Goal: Task Accomplishment & Management: Manage account settings

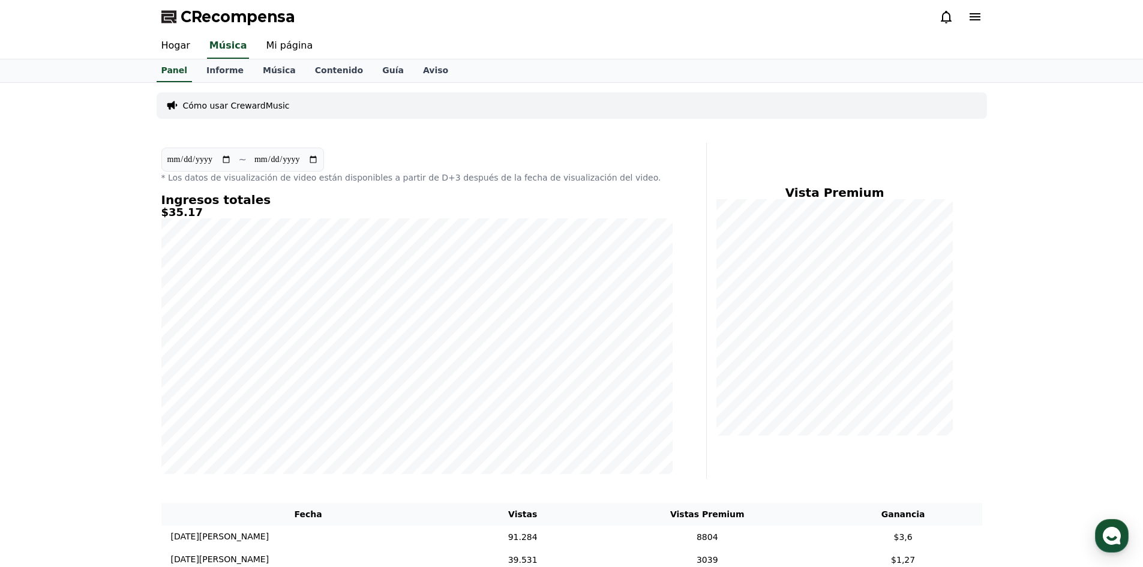
click at [947, 15] on icon at bounding box center [946, 17] width 14 height 14
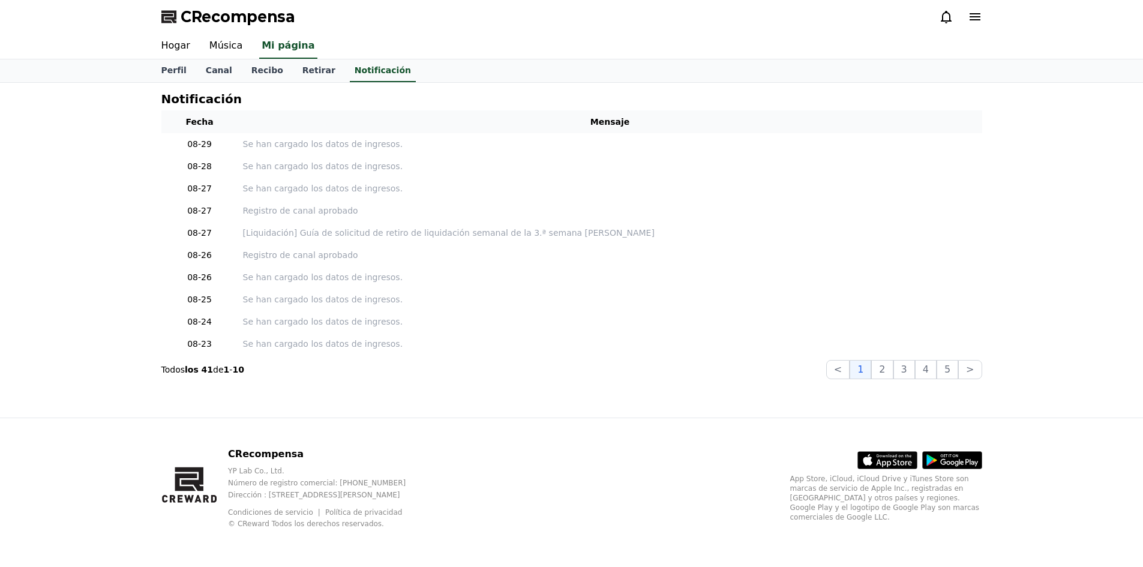
click at [90, 66] on div "Perfil Canal Recibo Retirar Notificación" at bounding box center [571, 70] width 1143 height 23
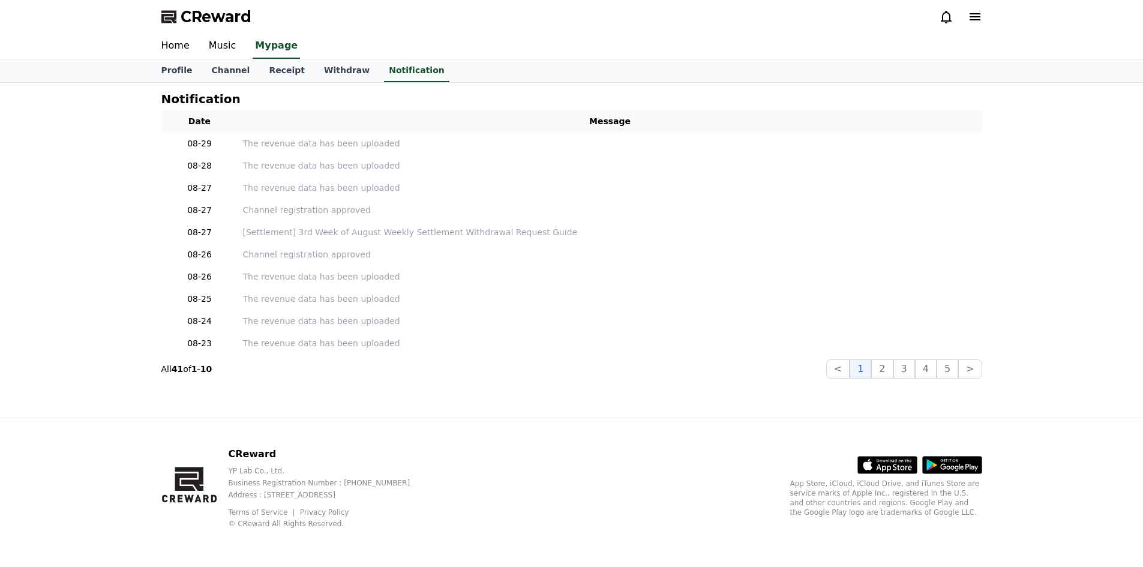
drag, startPoint x: 89, startPoint y: 212, endPoint x: 86, endPoint y: 222, distance: 9.9
click at [89, 212] on div "Notification Date Message 08-29 The revenue data has been uploaded 08-28 The re…" at bounding box center [571, 250] width 1143 height 335
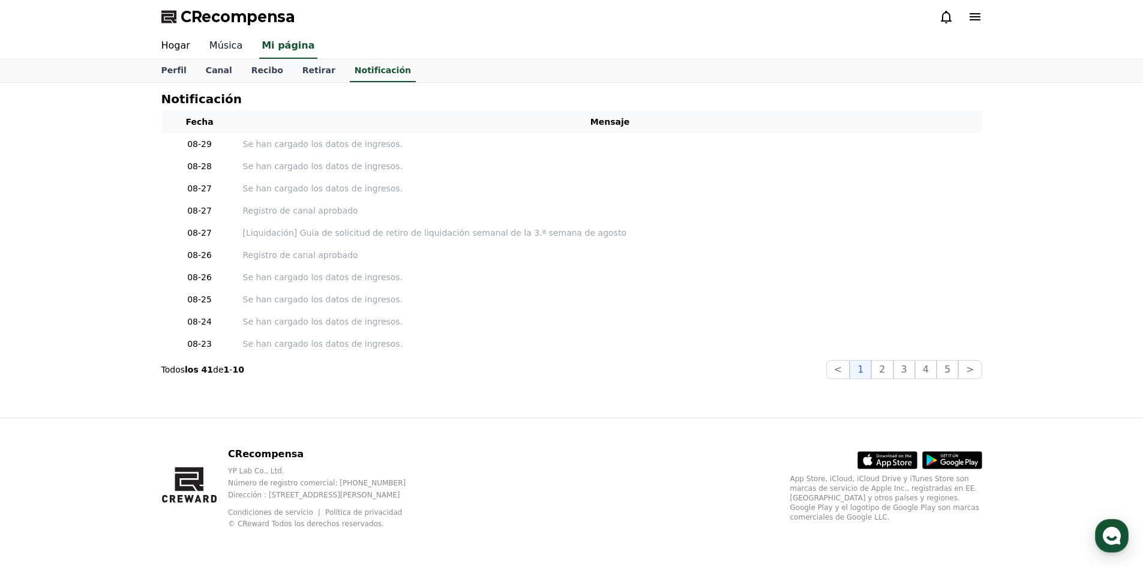
click at [209, 44] on font "Música" at bounding box center [225, 45] width 33 height 11
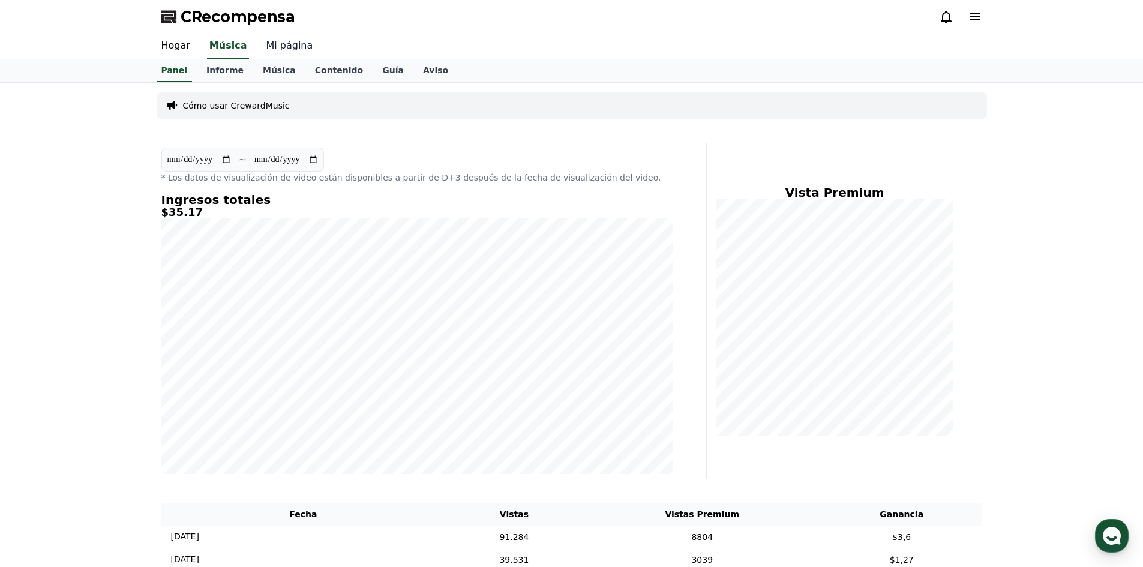
click at [284, 49] on font "Mi página" at bounding box center [289, 45] width 47 height 11
select select "**********"
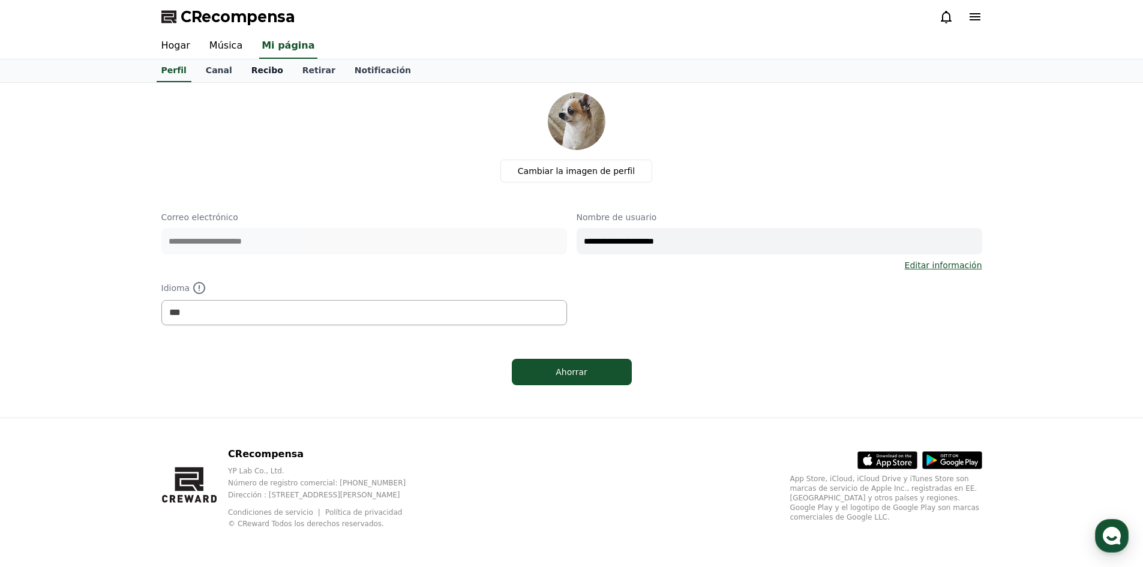
click at [251, 74] on font "Recibo" at bounding box center [267, 70] width 32 height 10
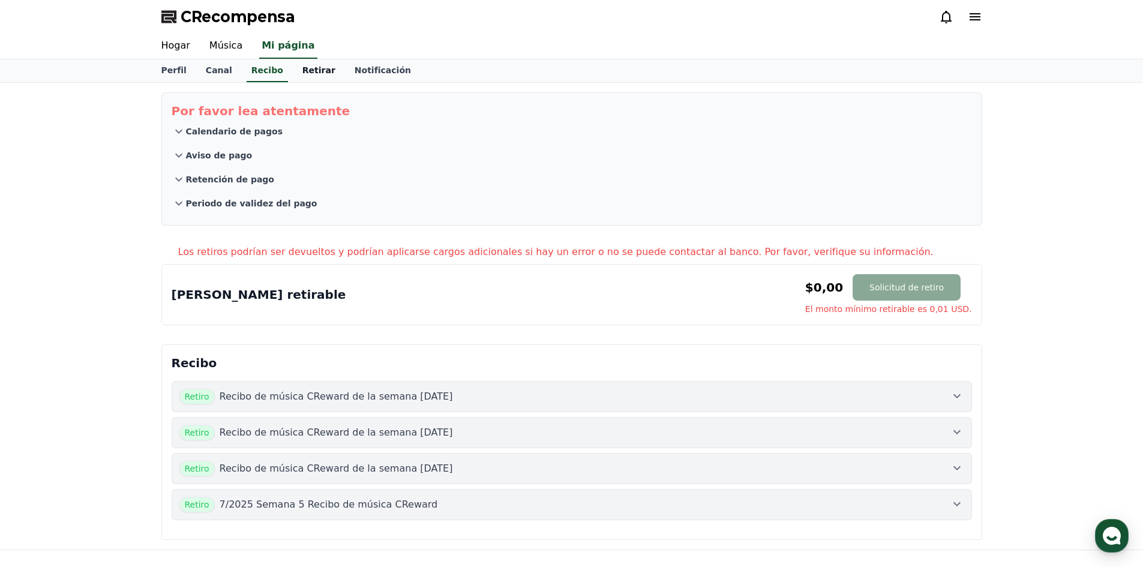
click at [302, 73] on font "Retirar" at bounding box center [318, 70] width 33 height 10
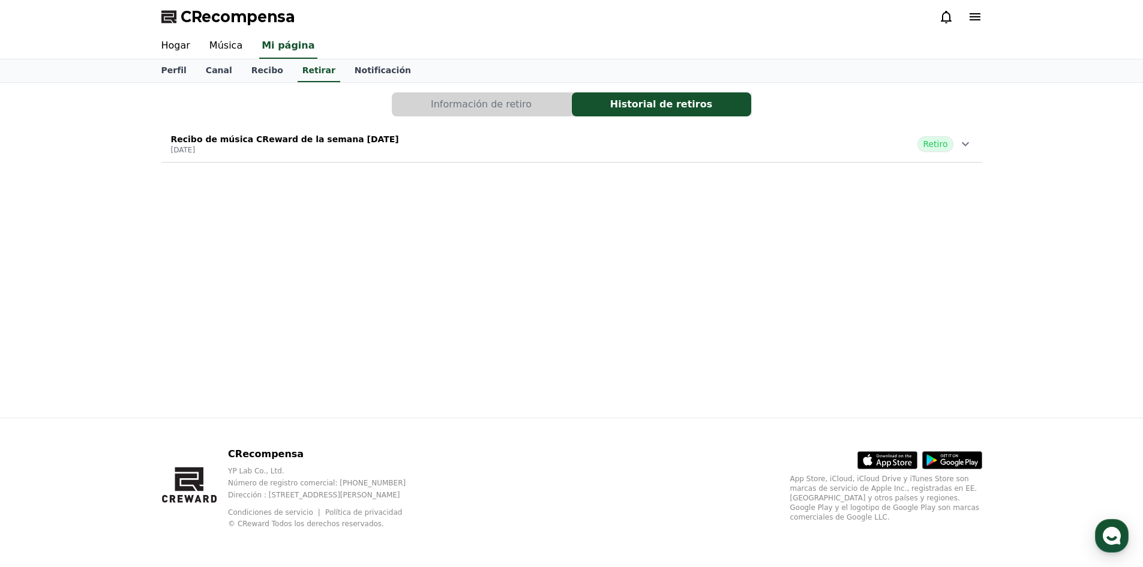
click at [386, 136] on font "Recibo de música CReward de la semana 3 de agosto de 2025" at bounding box center [285, 139] width 228 height 10
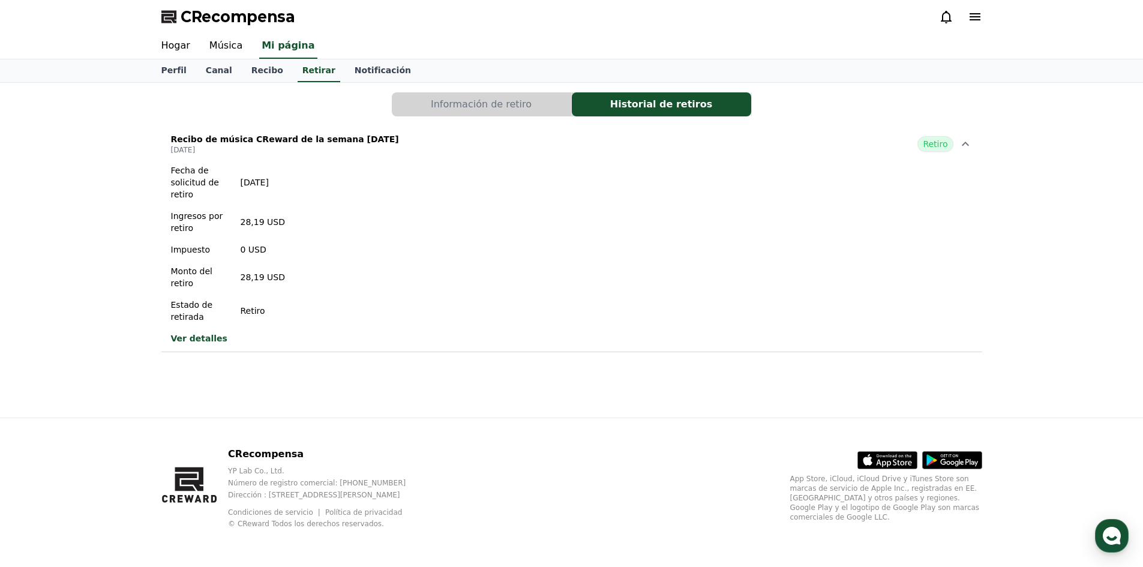
click at [197, 336] on font "Ver detalles" at bounding box center [199, 339] width 56 height 10
